Goal: Information Seeking & Learning: Learn about a topic

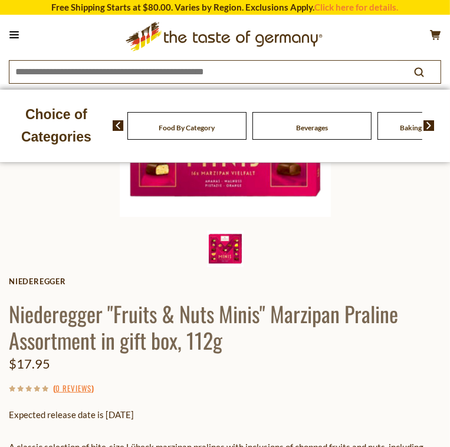
scroll to position [189, 0]
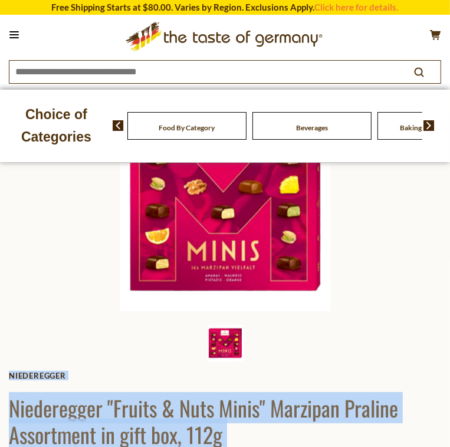
drag, startPoint x: 398, startPoint y: 368, endPoint x: 229, endPoint y: 291, distance: 185.0
click at [229, 291] on div "Home Christmas - PRE-ORDER Christmas Chocolates & [PERSON_NAME] "Fruits & Nuts …" at bounding box center [225, 421] width 450 height 748
drag, startPoint x: 314, startPoint y: 336, endPoint x: 372, endPoint y: 367, distance: 66.2
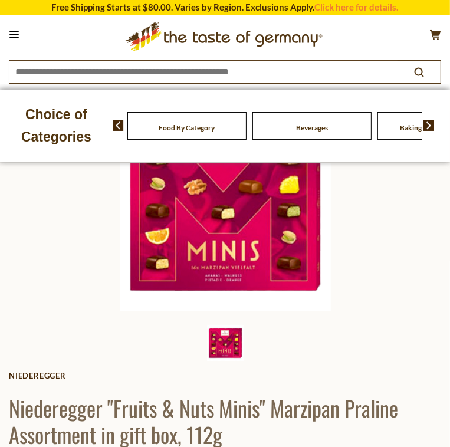
drag, startPoint x: 396, startPoint y: 372, endPoint x: 231, endPoint y: 297, distance: 181.9
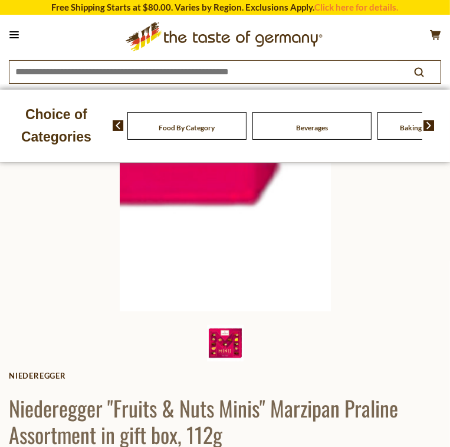
copy div "Expected release date is [DATE] A classic selection of bite-size Lübeck marzipa…"
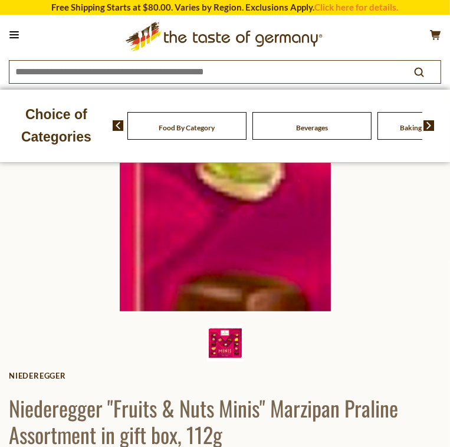
scroll to position [47, 0]
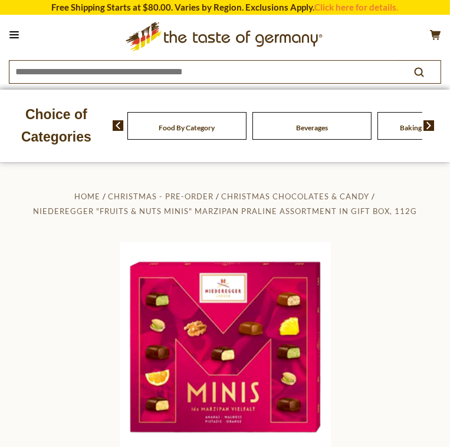
drag, startPoint x: 319, startPoint y: 333, endPoint x: 231, endPoint y: 276, distance: 104.5
copy h1 "Niederegger "Fruits & Nuts Minis" Marzipan Praline Assortment"
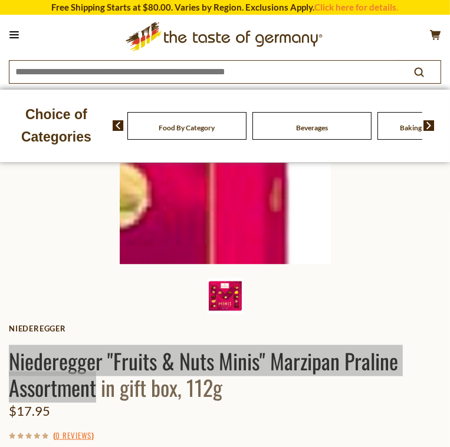
scroll to position [0, 0]
